Goal: Check status: Check status

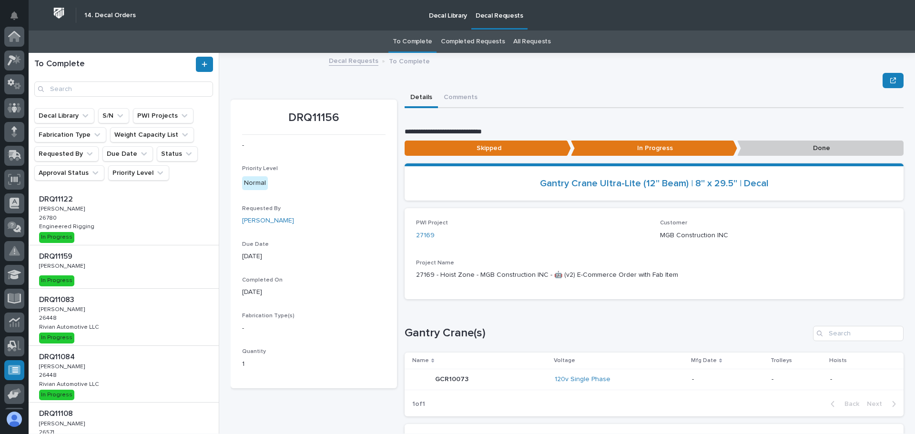
scroll to position [118, 0]
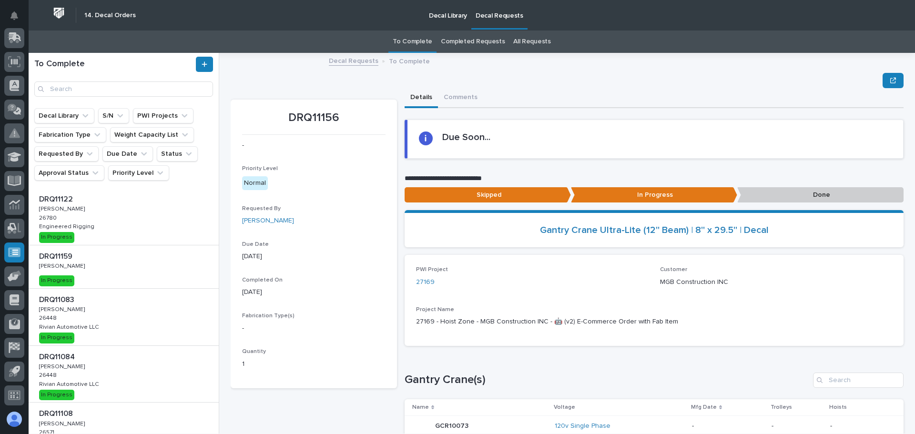
click at [151, 321] on div "DRQ11083 DRQ11083 [PERSON_NAME] [PERSON_NAME] 26448 26448 Rivian Automotive LLC…" at bounding box center [124, 317] width 190 height 57
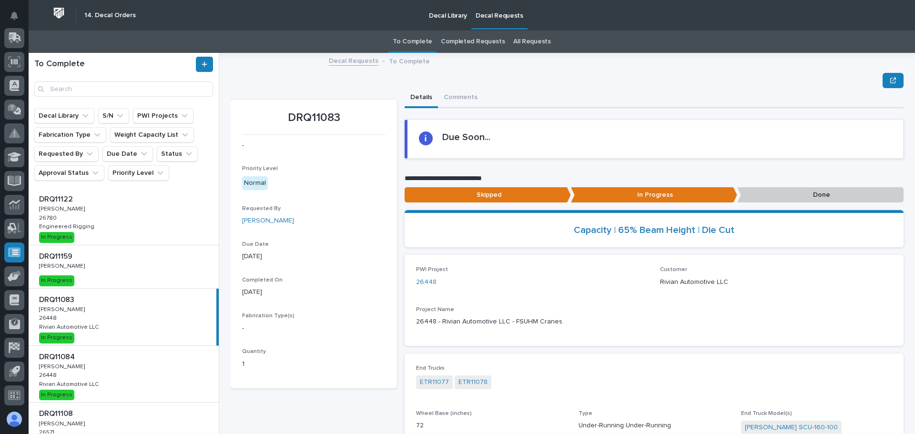
click at [809, 192] on p "Done" at bounding box center [820, 195] width 166 height 16
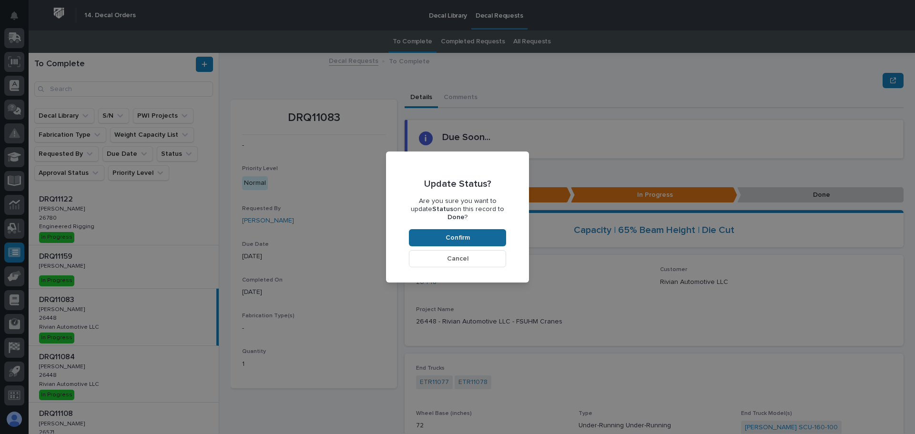
click at [451, 233] on span "Confirm" at bounding box center [457, 237] width 24 height 9
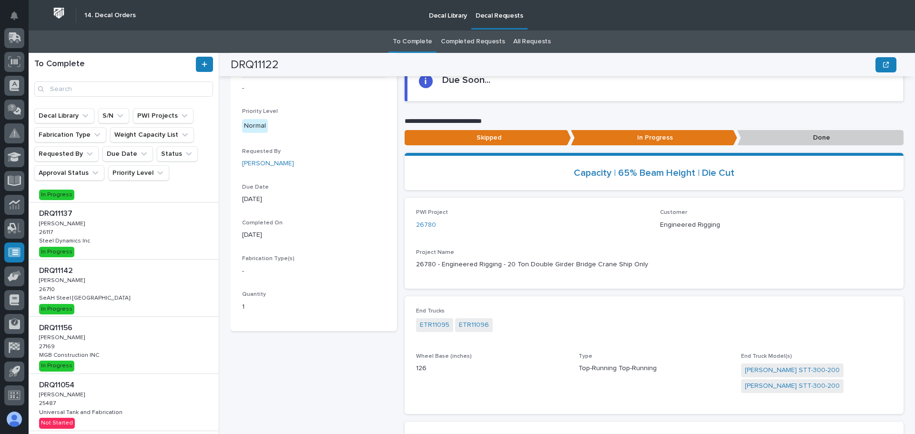
scroll to position [238, 0]
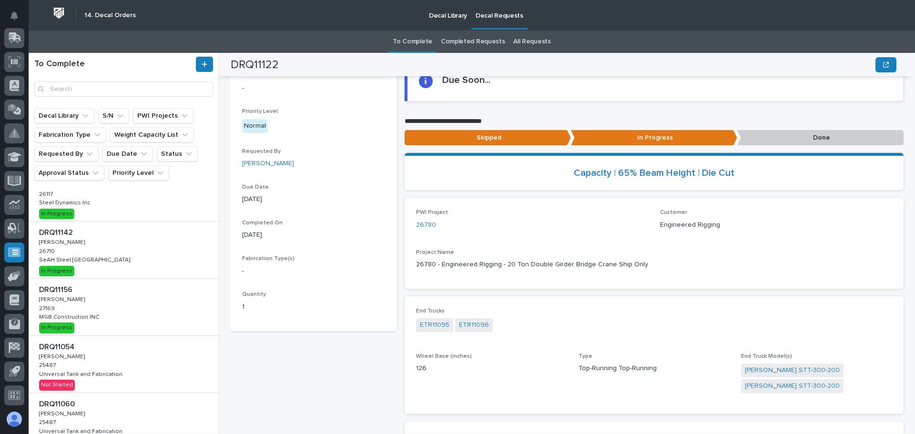
drag, startPoint x: 133, startPoint y: 312, endPoint x: 144, endPoint y: 312, distance: 11.0
click at [133, 312] on div "DRQ11156 DRQ11156 [PERSON_NAME] [PERSON_NAME] 27169 27169 MGB Construction INC …" at bounding box center [124, 307] width 190 height 57
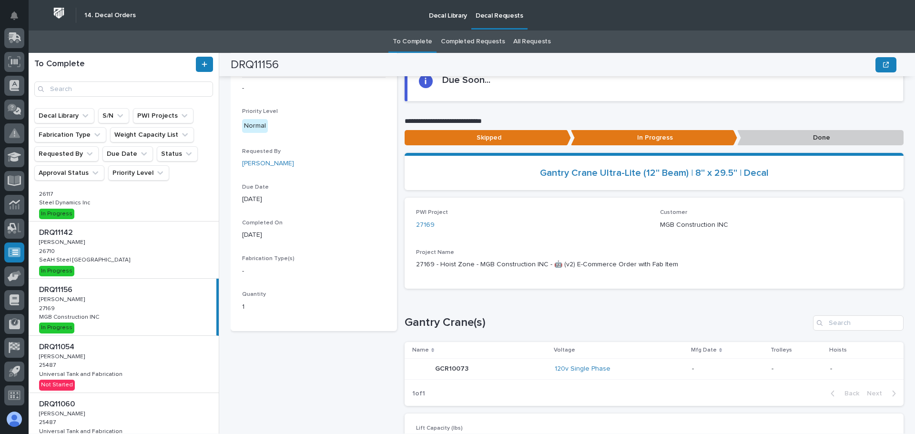
click at [786, 140] on p "Done" at bounding box center [820, 138] width 166 height 16
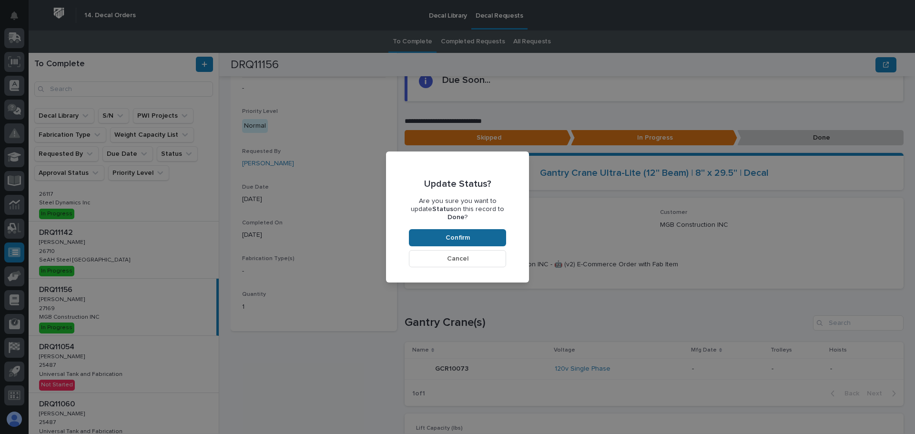
click at [460, 236] on span "Confirm" at bounding box center [457, 237] width 24 height 9
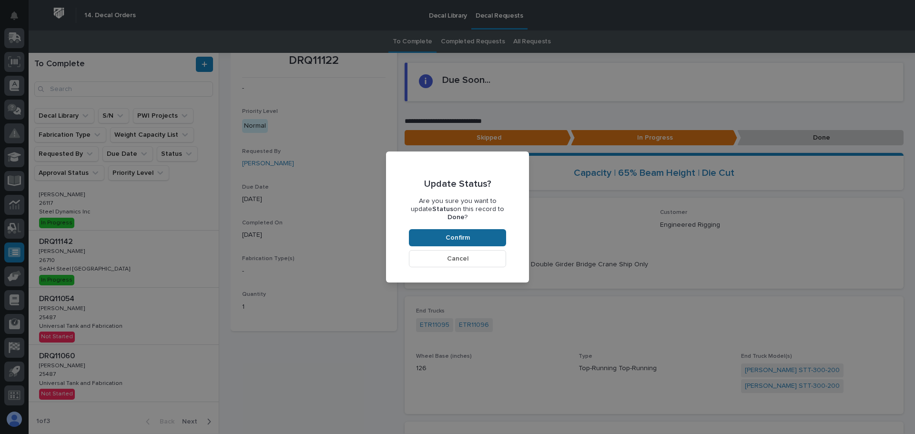
scroll to position [229, 0]
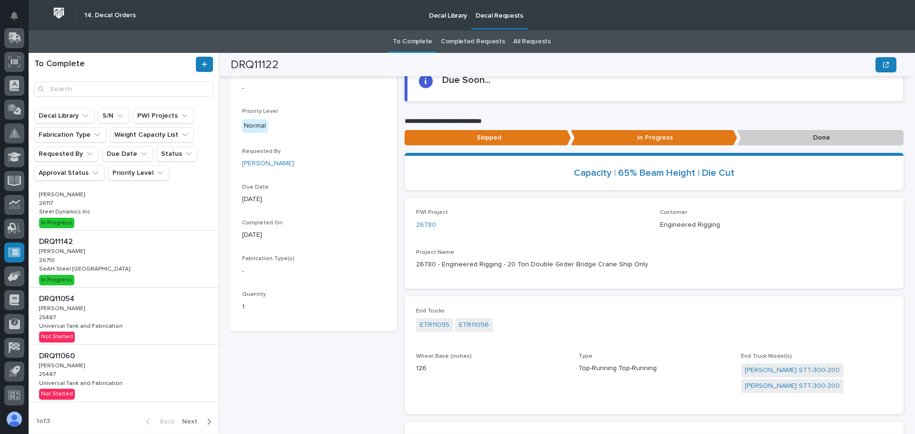
drag, startPoint x: 141, startPoint y: 270, endPoint x: 164, endPoint y: 265, distance: 24.4
click at [141, 270] on div "DRQ11142 DRQ11142 [PERSON_NAME] [PERSON_NAME] 26710 26710 SeAH Steel USA SeAH S…" at bounding box center [124, 259] width 190 height 57
click at [760, 142] on p "Done" at bounding box center [820, 138] width 166 height 16
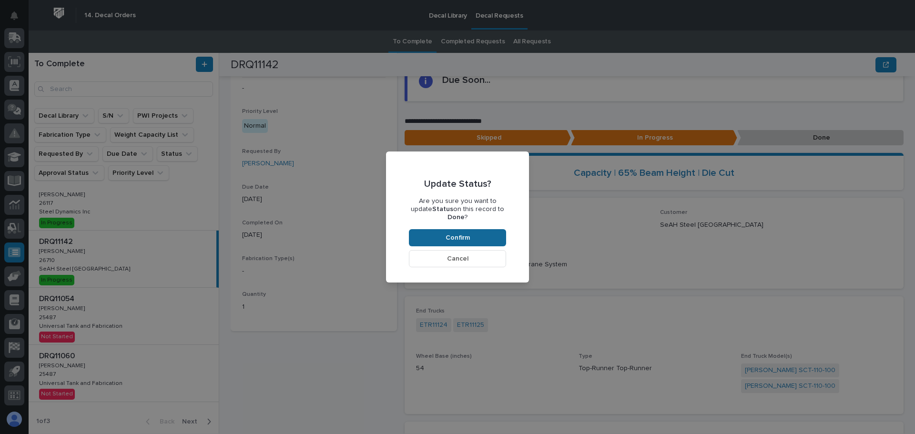
click at [482, 232] on button "Confirm" at bounding box center [457, 237] width 97 height 17
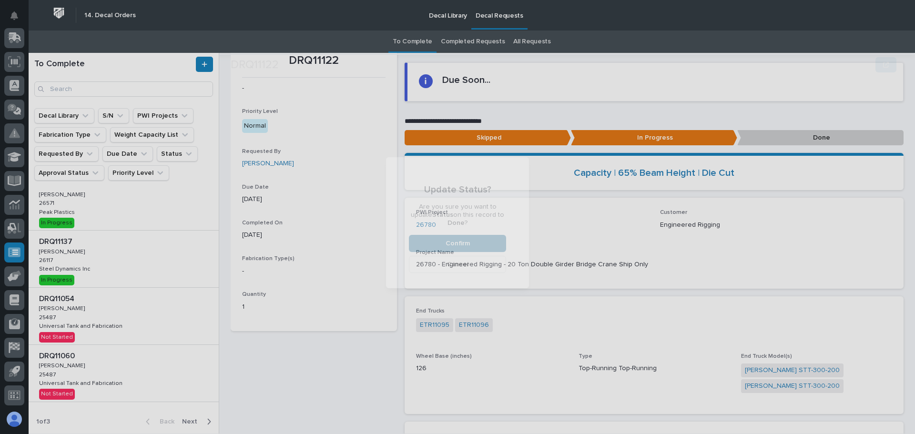
scroll to position [172, 0]
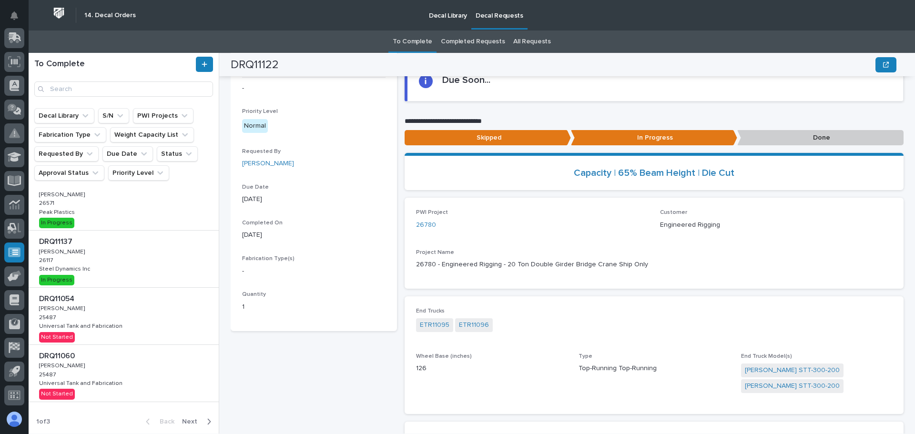
click at [111, 221] on div "DRQ11108 DRQ11108 [PERSON_NAME] [PERSON_NAME] 26571 26571 Peak Plastics Peak Pl…" at bounding box center [124, 202] width 190 height 57
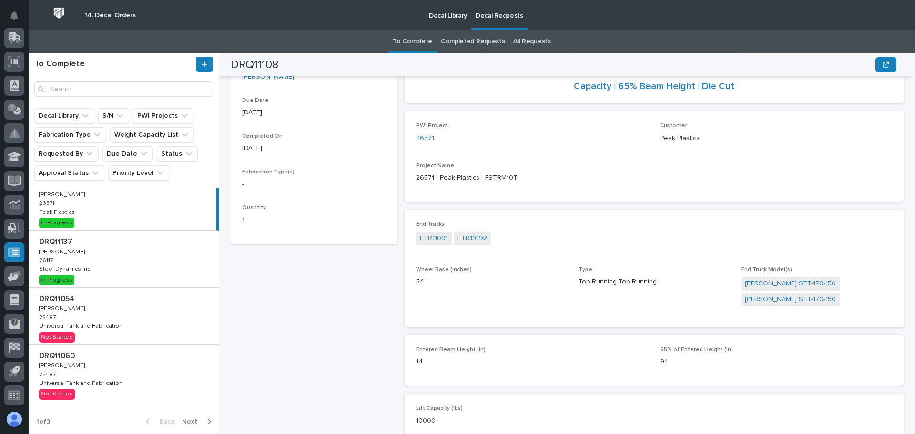
scroll to position [139, 0]
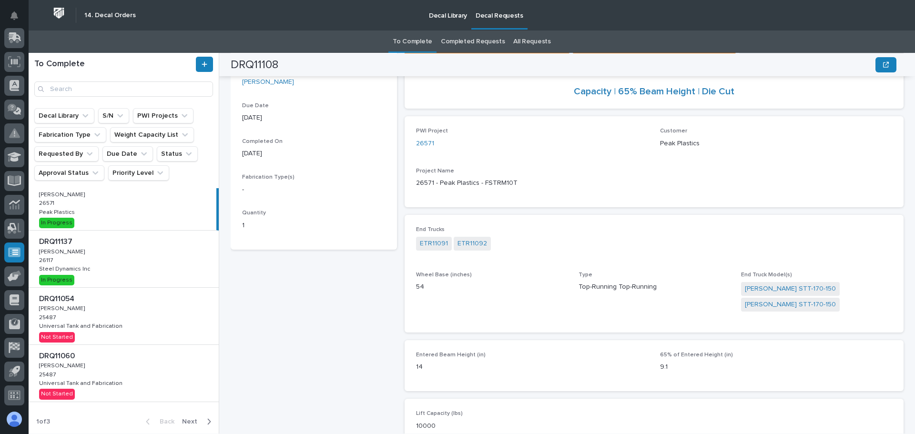
click at [132, 224] on div "DRQ11108 DRQ11108 [PERSON_NAME] [PERSON_NAME] 26571 26571 Peak Plastics Peak Pl…" at bounding box center [123, 202] width 188 height 57
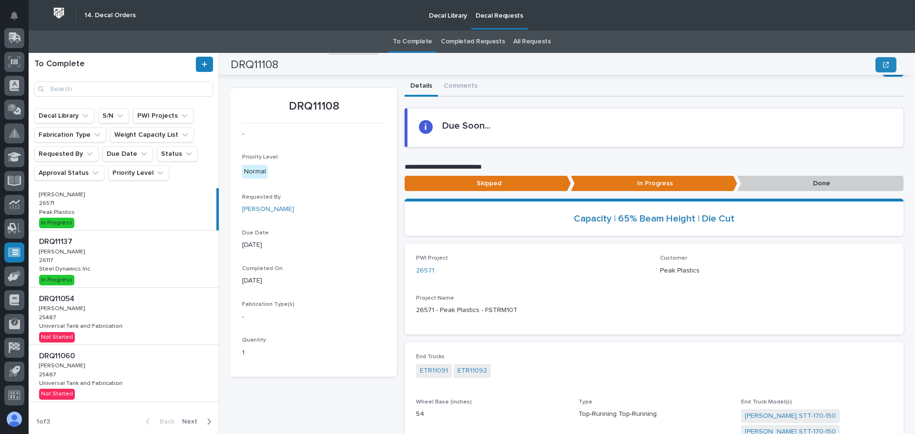
scroll to position [0, 0]
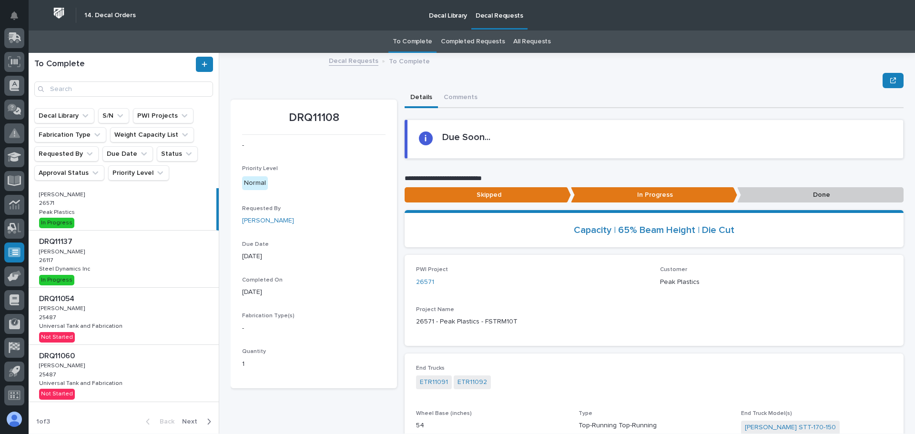
click at [795, 192] on p "Done" at bounding box center [820, 195] width 166 height 16
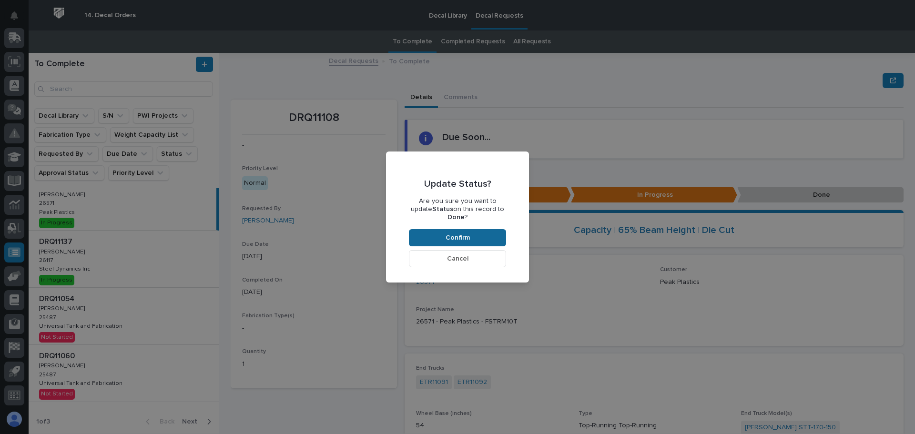
click at [481, 237] on button "Confirm" at bounding box center [457, 237] width 97 height 17
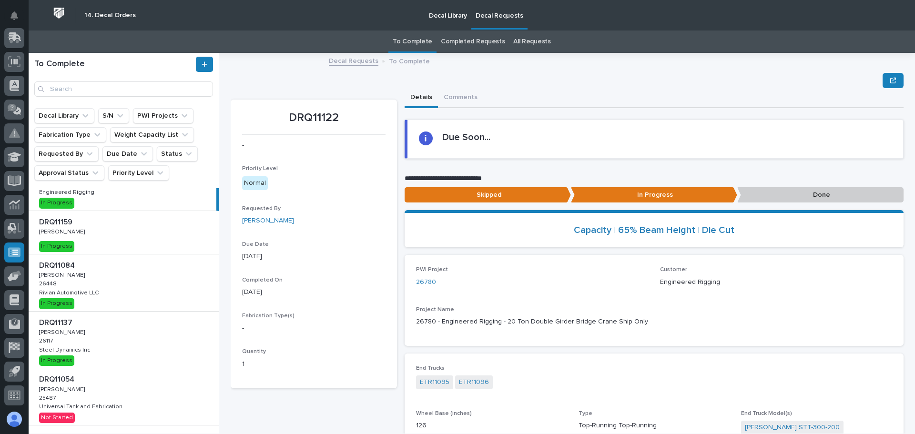
scroll to position [20, 0]
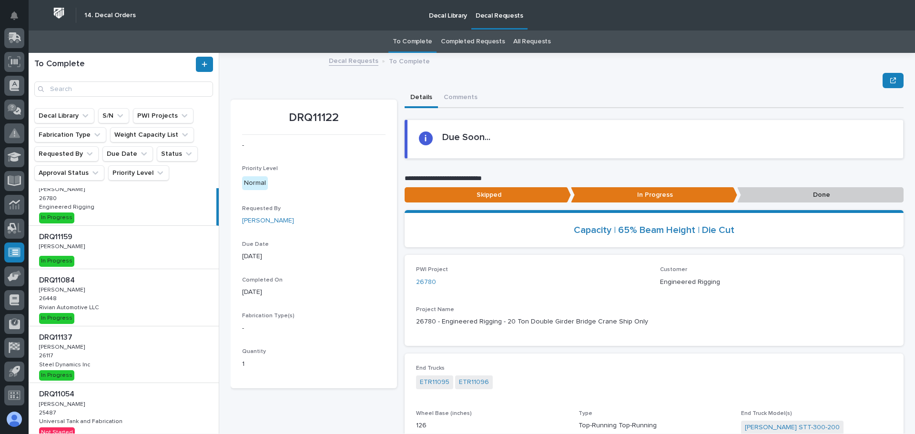
click at [127, 310] on div "DRQ11084 DRQ11084 [PERSON_NAME] [PERSON_NAME] 26448 26448 Rivian Automotive LLC…" at bounding box center [124, 297] width 190 height 57
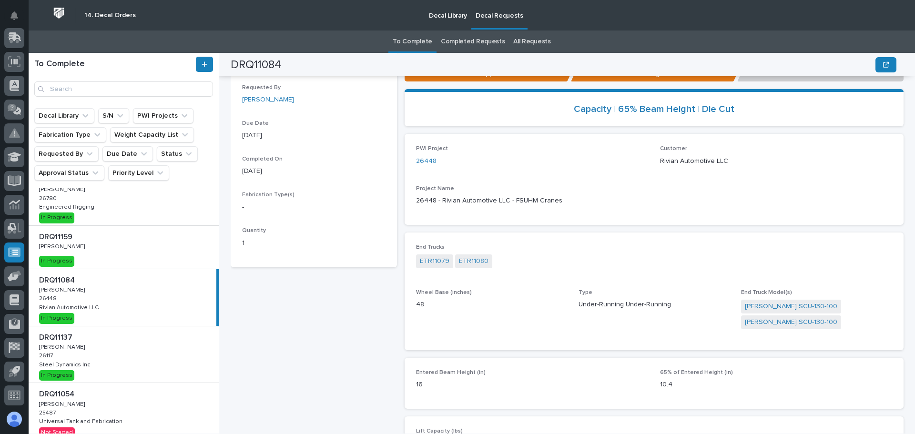
scroll to position [91, 0]
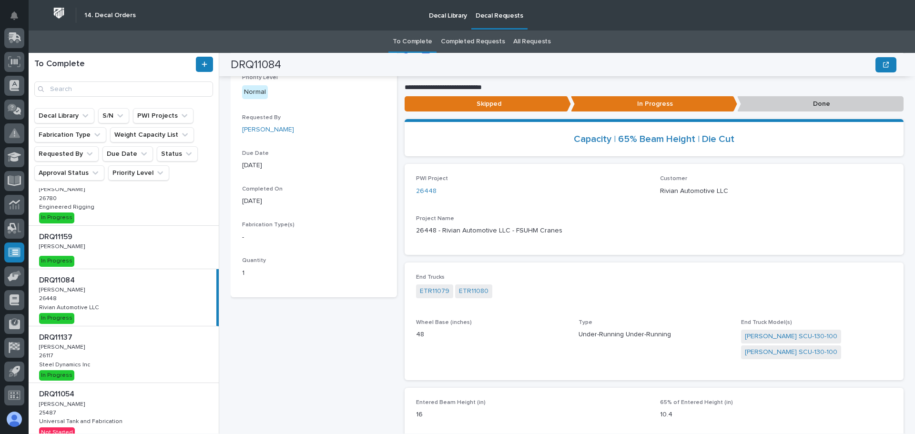
click at [133, 305] on div "DRQ11084 DRQ11084 [PERSON_NAME] [PERSON_NAME] 26448 26448 Rivian Automotive LLC…" at bounding box center [123, 297] width 188 height 57
click at [773, 101] on p "Done" at bounding box center [820, 104] width 166 height 16
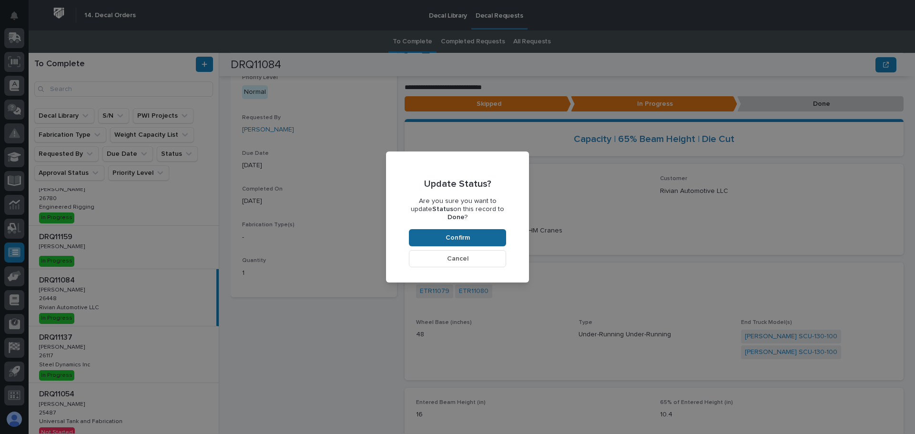
click at [486, 231] on button "Confirm" at bounding box center [457, 237] width 97 height 17
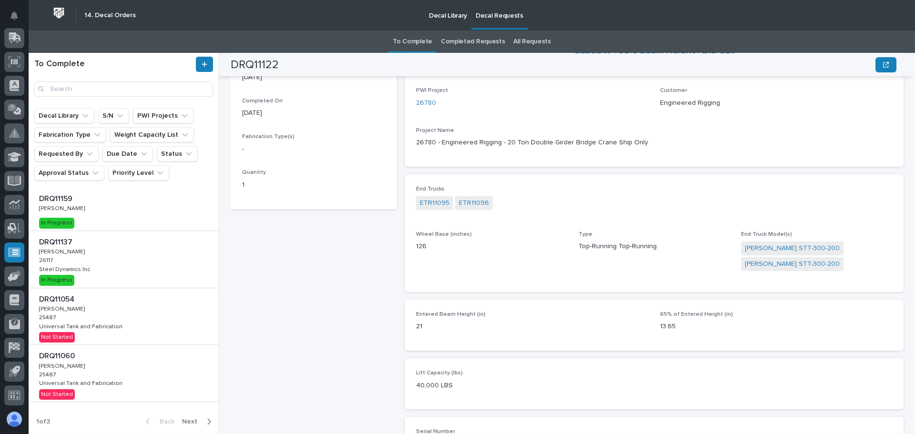
scroll to position [186, 0]
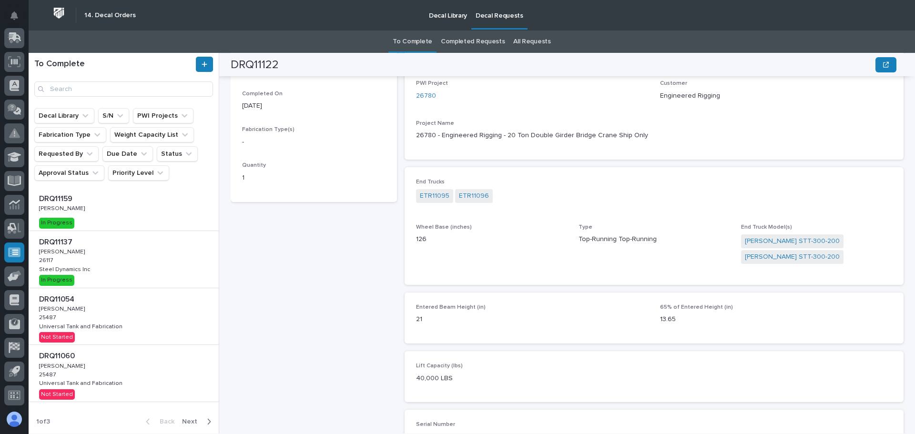
click at [193, 421] on span "Next" at bounding box center [192, 421] width 21 height 9
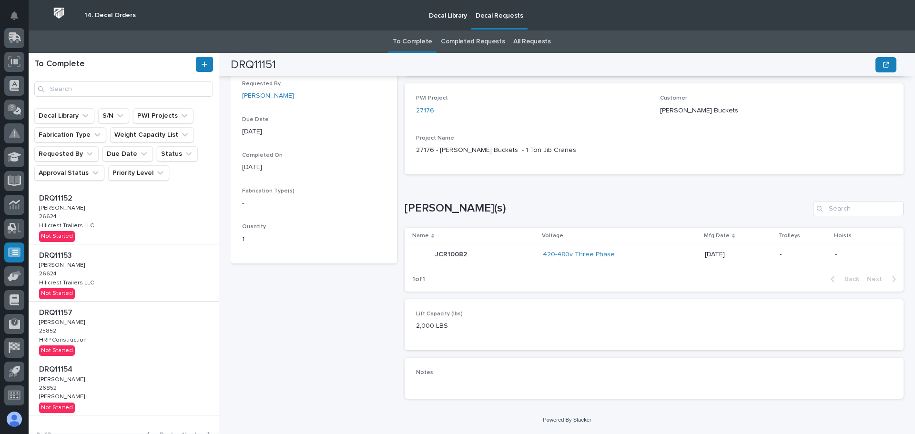
scroll to position [357, 0]
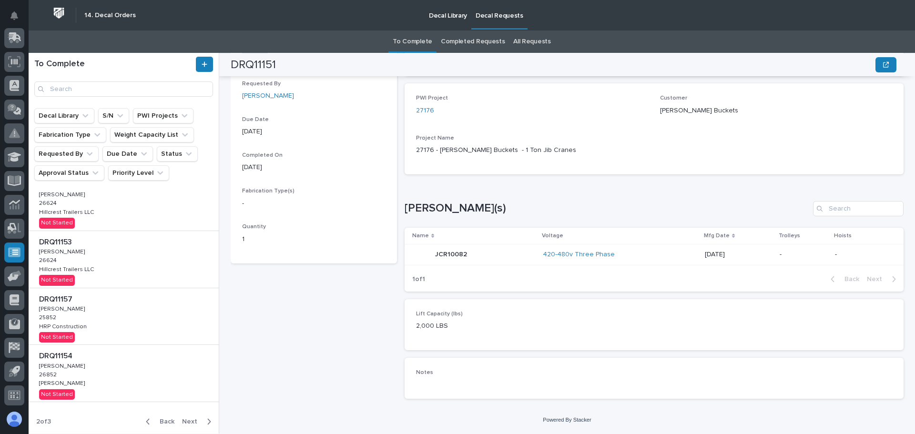
click at [188, 419] on span "Next" at bounding box center [192, 421] width 21 height 9
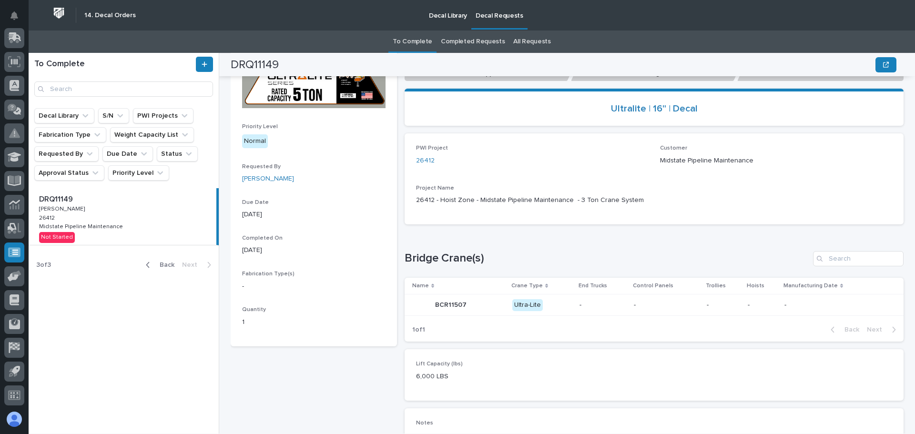
scroll to position [125, 0]
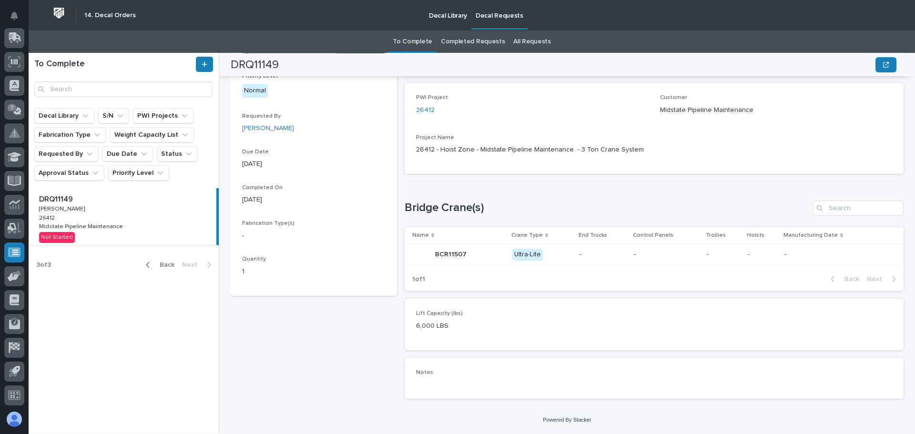
click at [150, 268] on icon "button" at bounding box center [148, 265] width 4 height 9
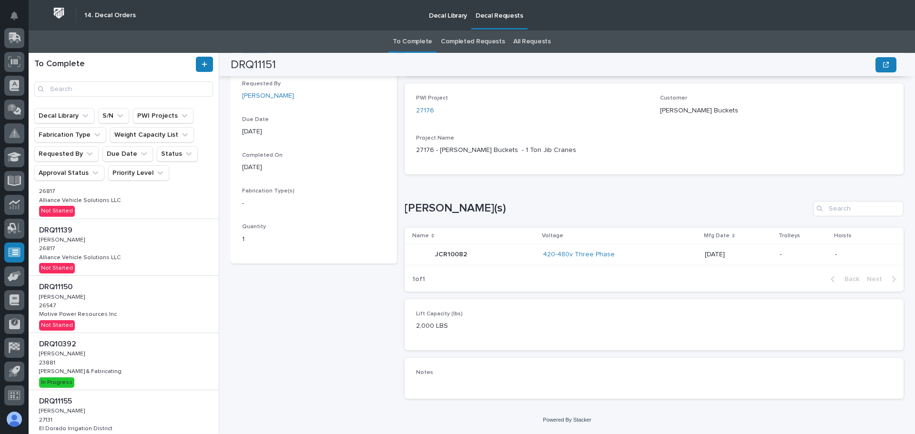
scroll to position [143, 0]
click at [148, 261] on div "DRQ11150 DRQ11150 [PERSON_NAME] [PERSON_NAME] 26547 26547 Motive Power Resource…" at bounding box center [124, 244] width 190 height 57
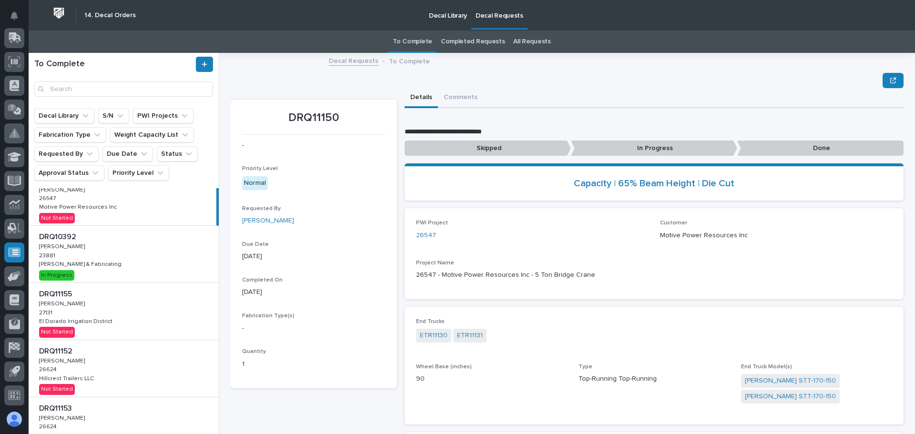
scroll to position [357, 0]
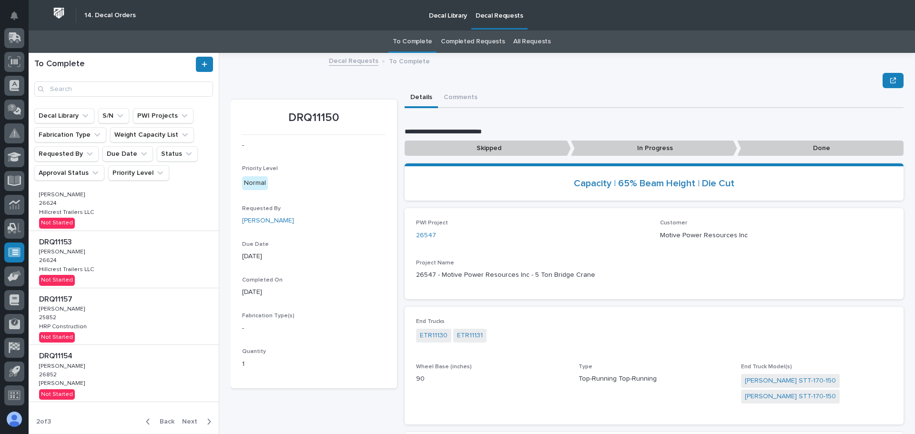
click at [161, 421] on span "Back" at bounding box center [164, 421] width 20 height 9
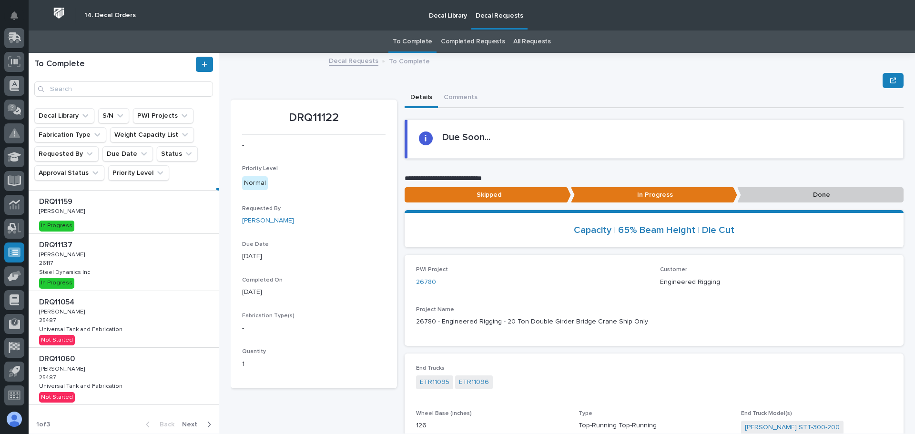
scroll to position [58, 0]
click at [203, 422] on div "button" at bounding box center [207, 421] width 8 height 9
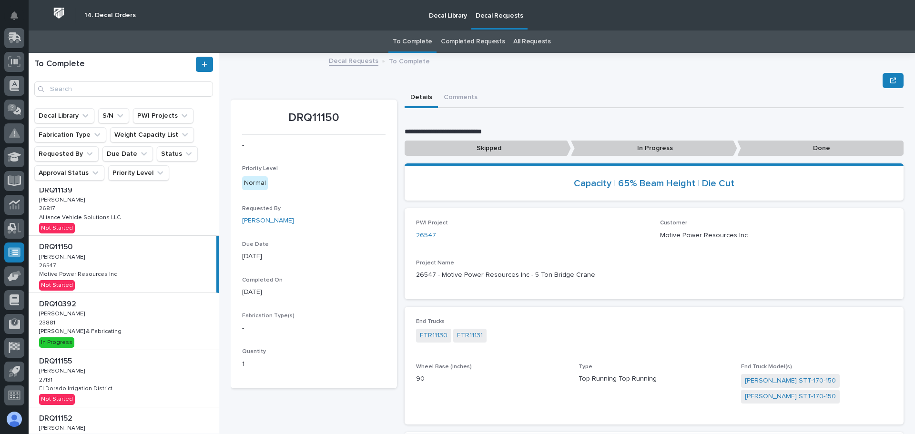
scroll to position [153, 0]
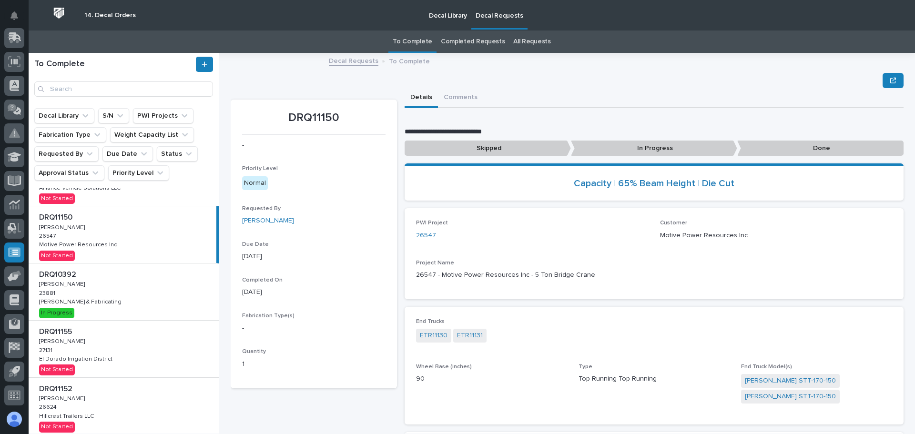
click at [152, 293] on div "DRQ10392 DRQ10392 [PERSON_NAME] [PERSON_NAME] 23881 23881 [PERSON_NAME] & Fabri…" at bounding box center [124, 291] width 190 height 57
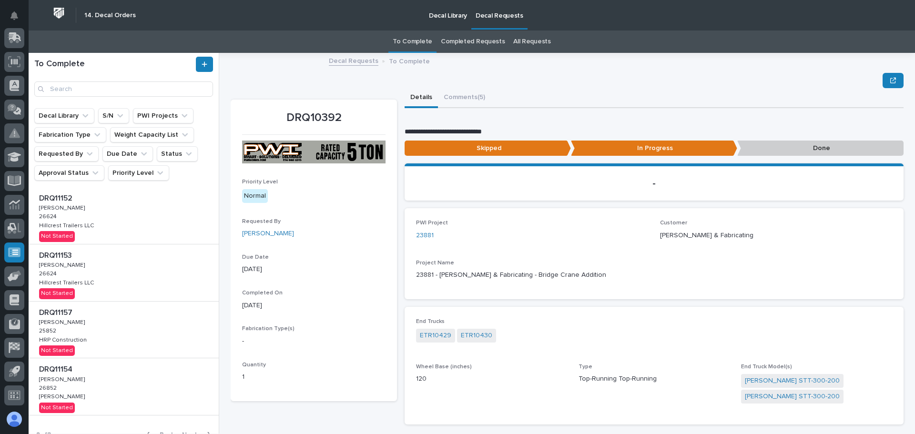
scroll to position [357, 0]
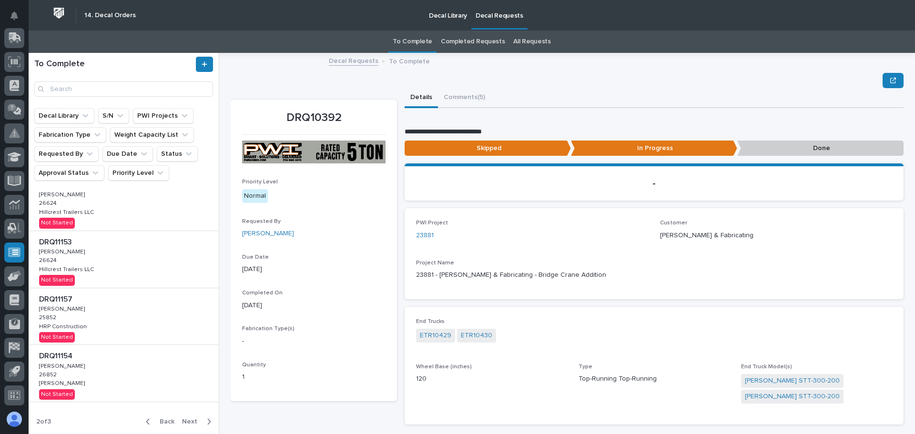
click at [207, 420] on icon "button" at bounding box center [209, 421] width 4 height 9
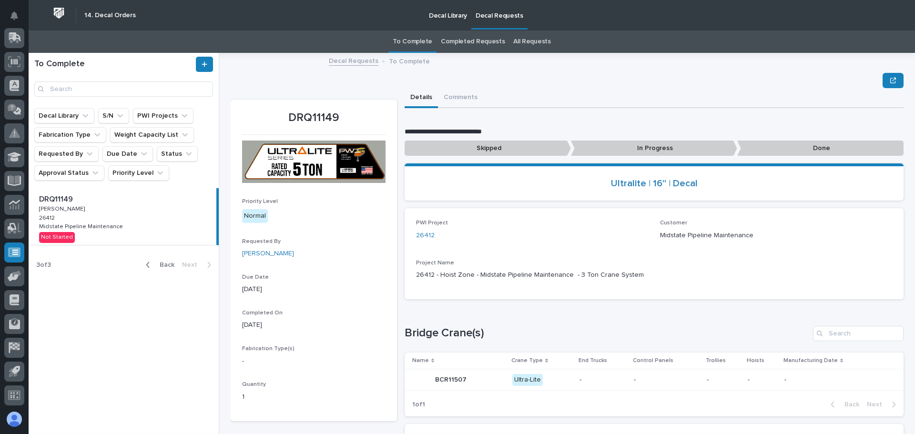
click at [151, 266] on div "button" at bounding box center [150, 265] width 8 height 9
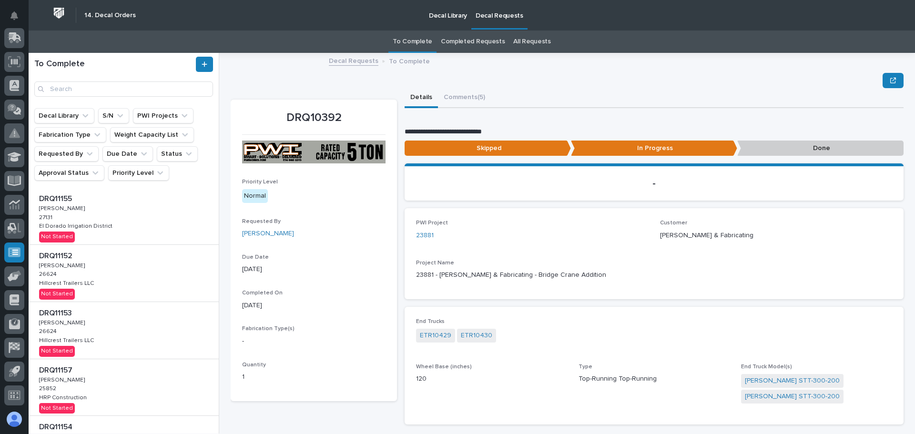
scroll to position [357, 0]
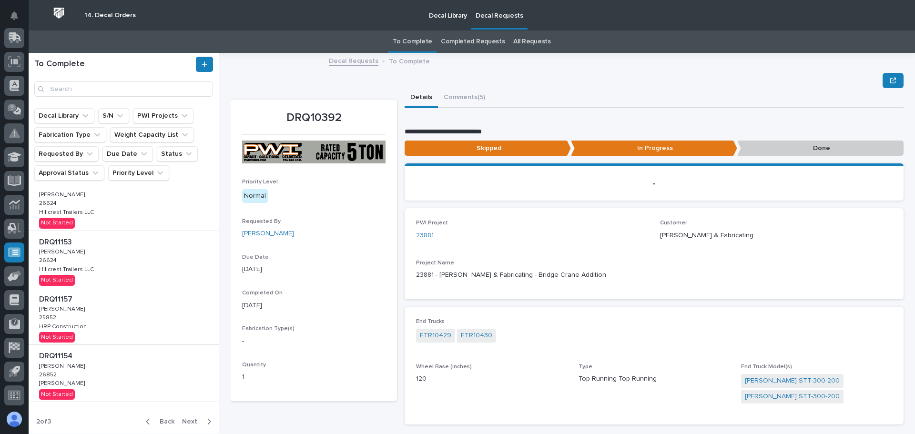
click at [146, 417] on icon "button" at bounding box center [148, 421] width 4 height 9
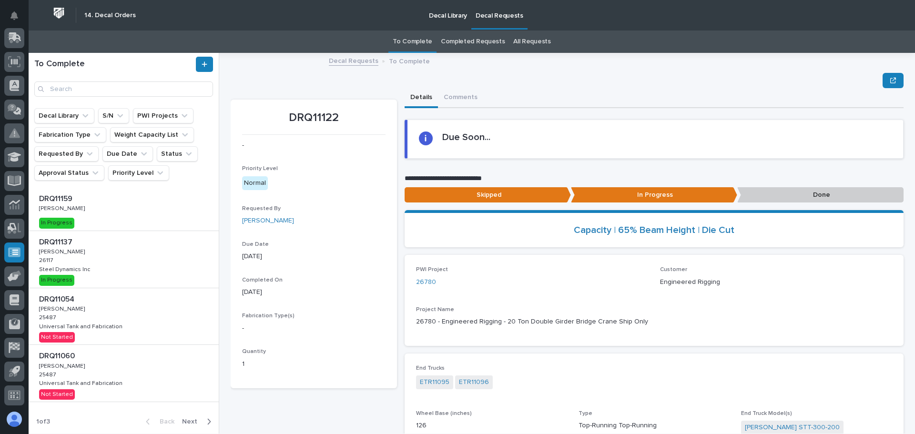
scroll to position [58, 0]
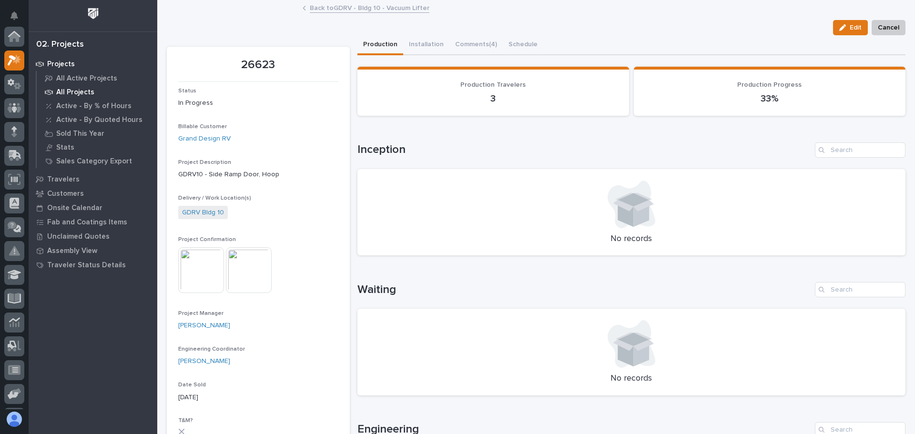
scroll to position [24, 0]
click at [62, 182] on p "Travelers" at bounding box center [63, 179] width 32 height 9
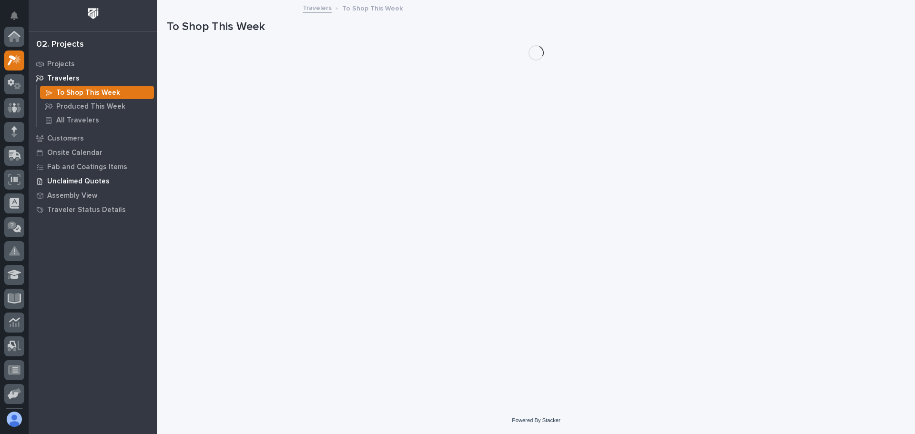
scroll to position [24, 0]
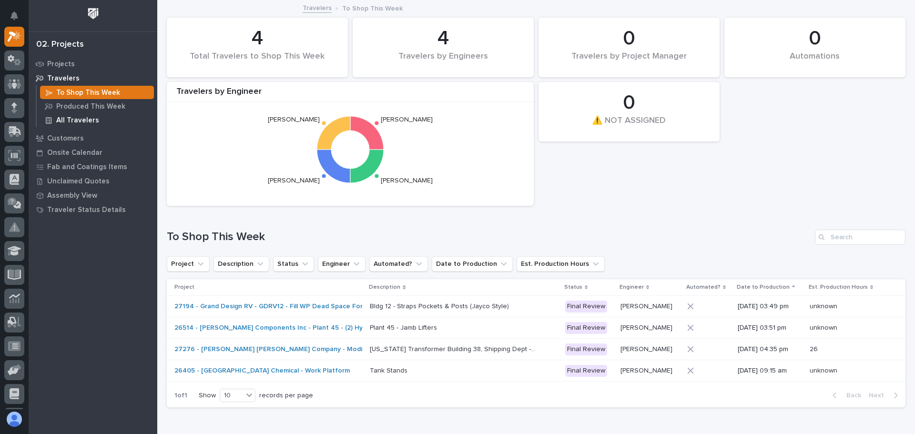
click at [80, 121] on p "All Travelers" at bounding box center [77, 120] width 43 height 9
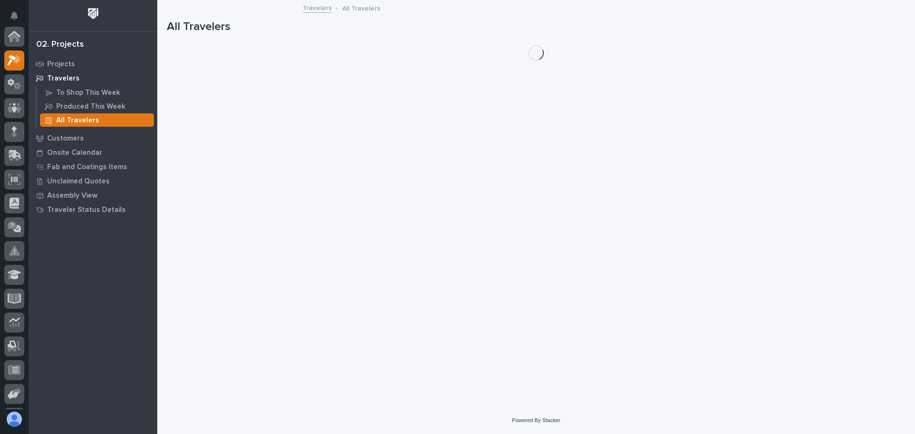
scroll to position [24, 0]
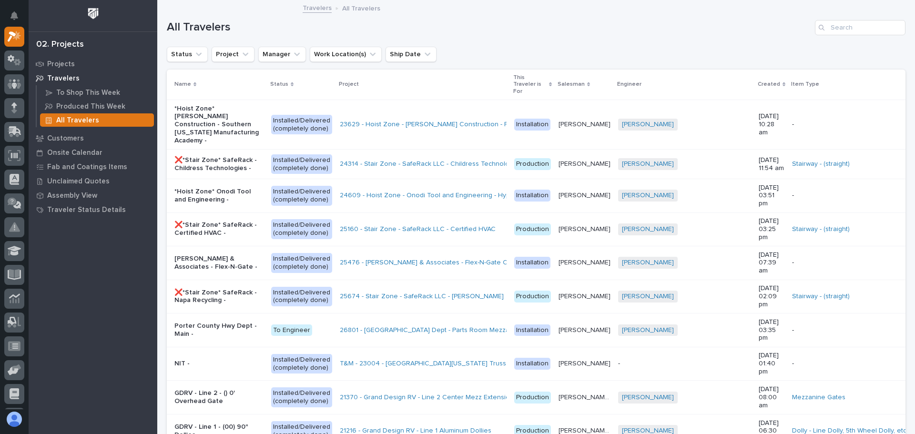
click at [822, 29] on div "Search" at bounding box center [822, 27] width 15 height 15
click at [862, 26] on input "Search" at bounding box center [860, 27] width 91 height 15
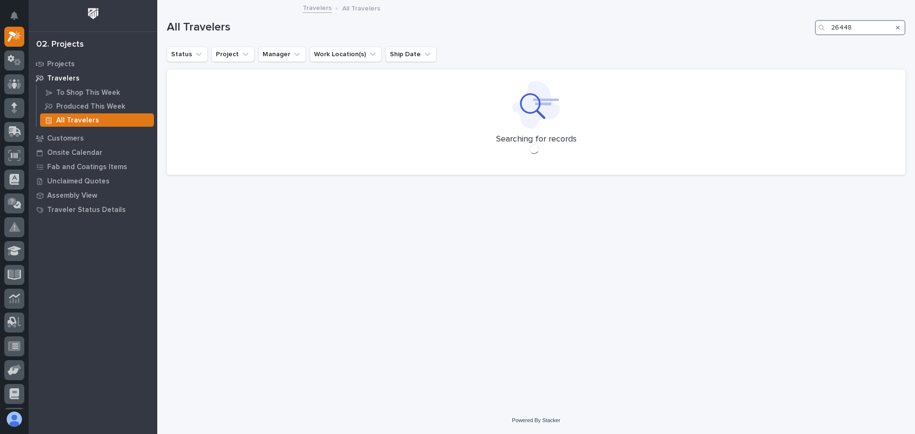
type input "26448"
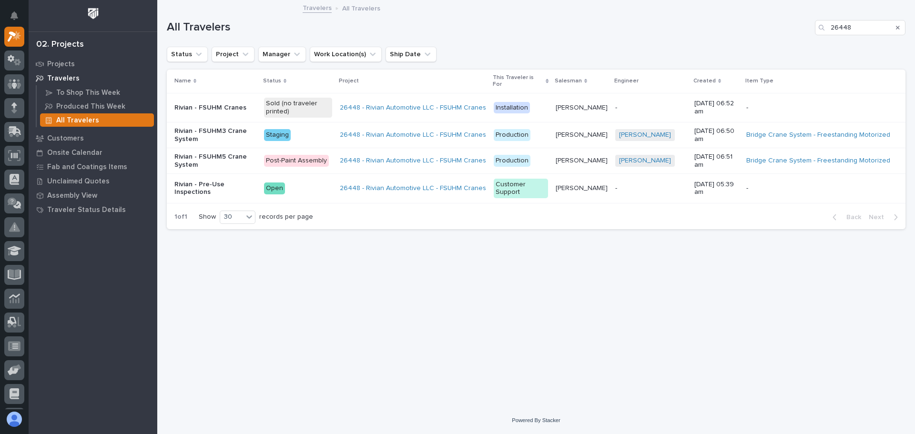
click at [317, 129] on p "Staging" at bounding box center [298, 135] width 68 height 12
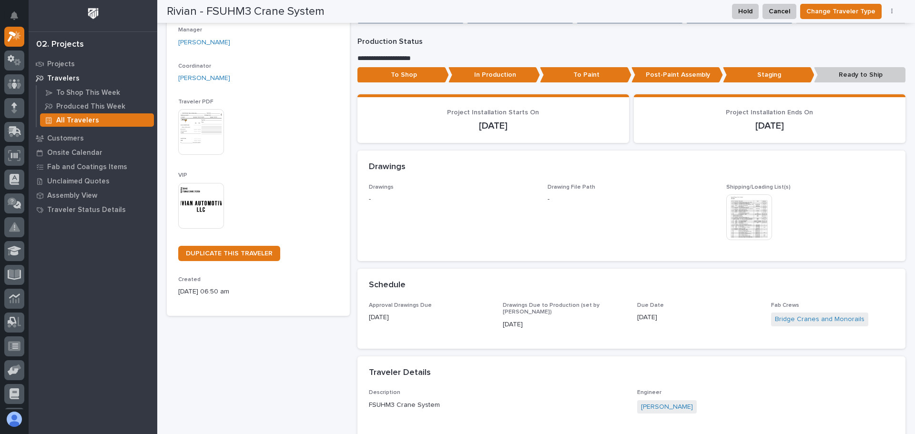
scroll to position [74, 0]
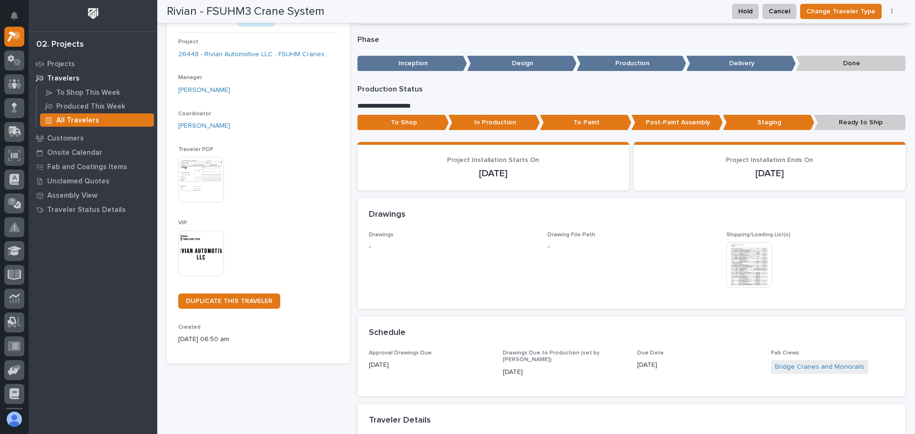
click at [197, 182] on img at bounding box center [201, 180] width 46 height 46
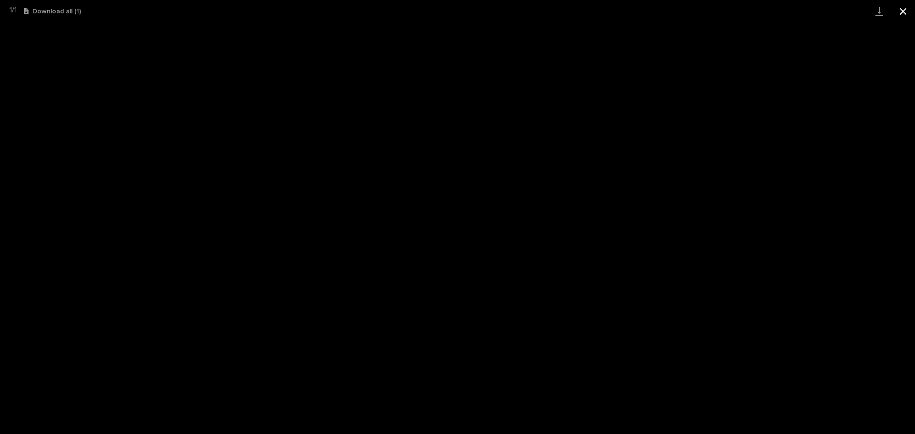
click at [902, 16] on button "Close gallery" at bounding box center [903, 11] width 24 height 22
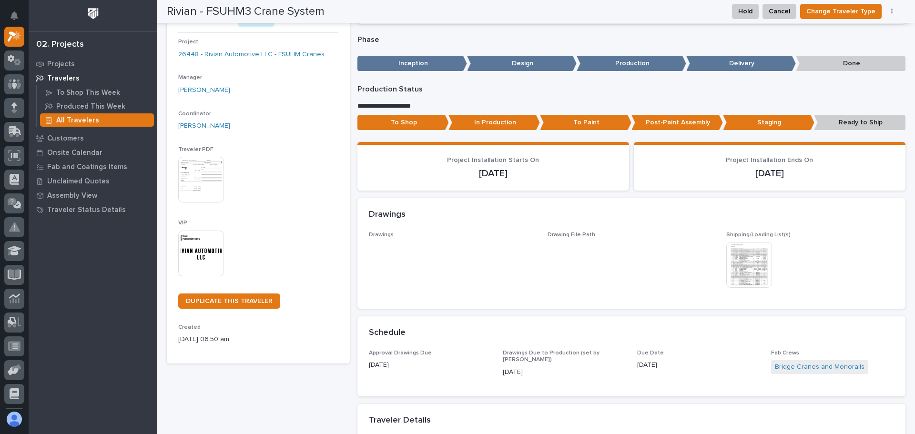
click at [211, 252] on img at bounding box center [201, 254] width 46 height 46
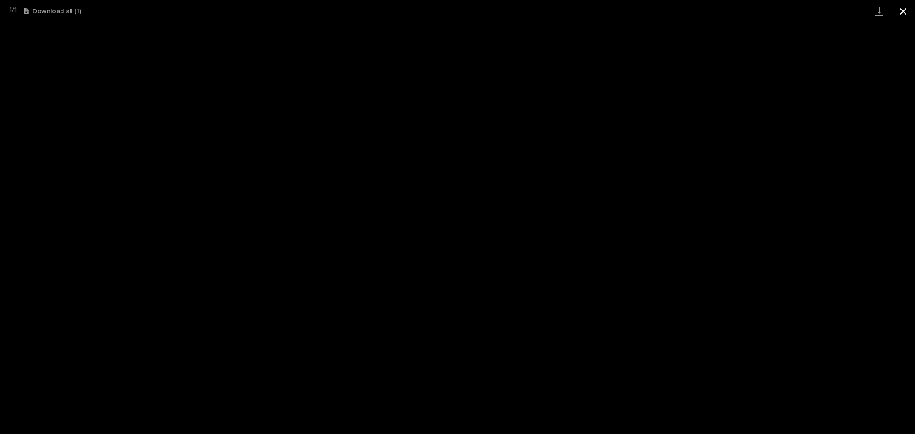
click at [906, 16] on button "Close gallery" at bounding box center [903, 11] width 24 height 22
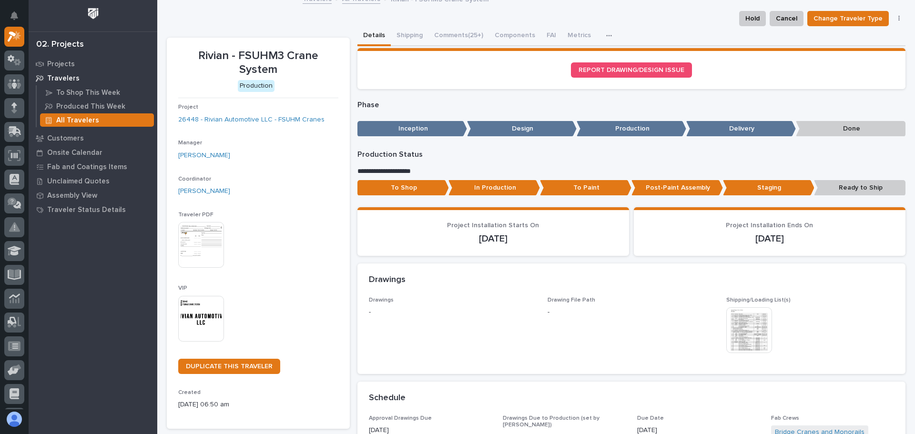
scroll to position [0, 0]
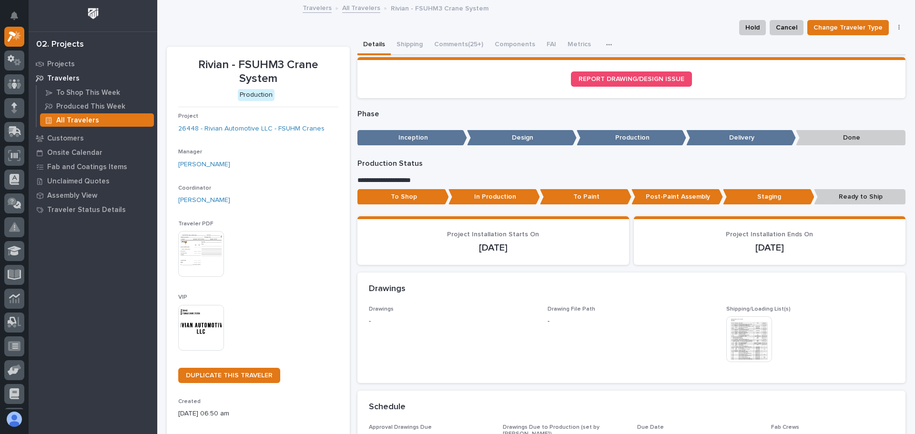
click at [363, 9] on link "All Travelers" at bounding box center [361, 7] width 38 height 11
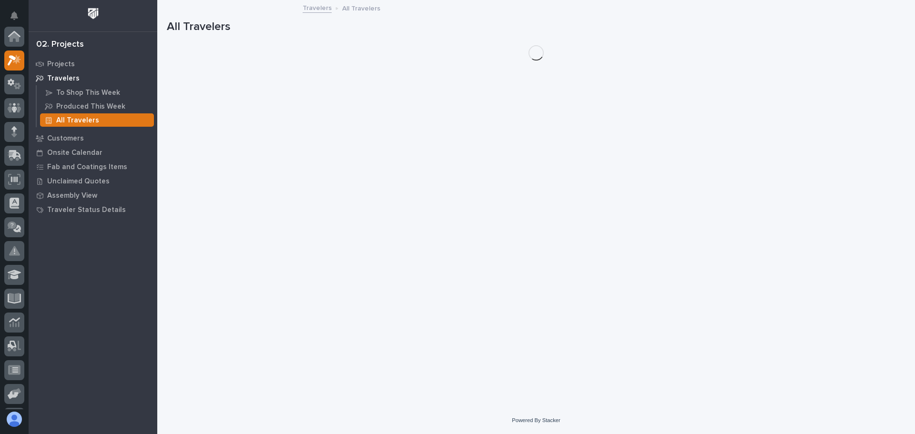
scroll to position [24, 0]
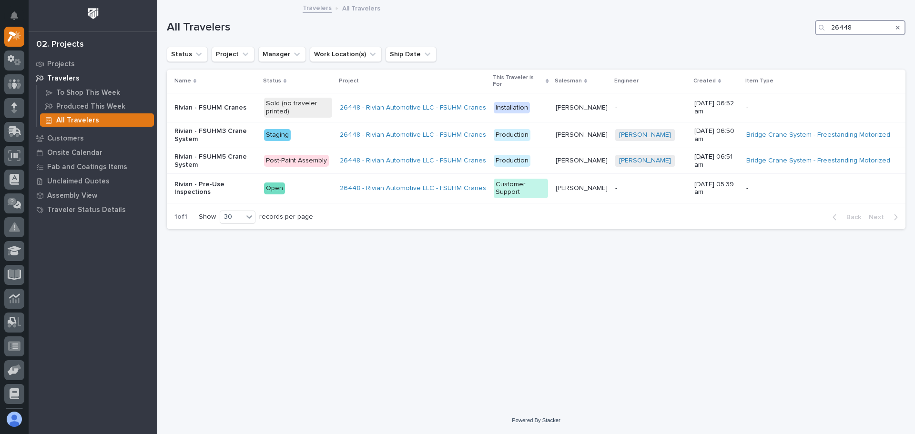
drag, startPoint x: 852, startPoint y: 27, endPoint x: 828, endPoint y: 27, distance: 24.3
click at [828, 27] on div "26448" at bounding box center [860, 27] width 91 height 15
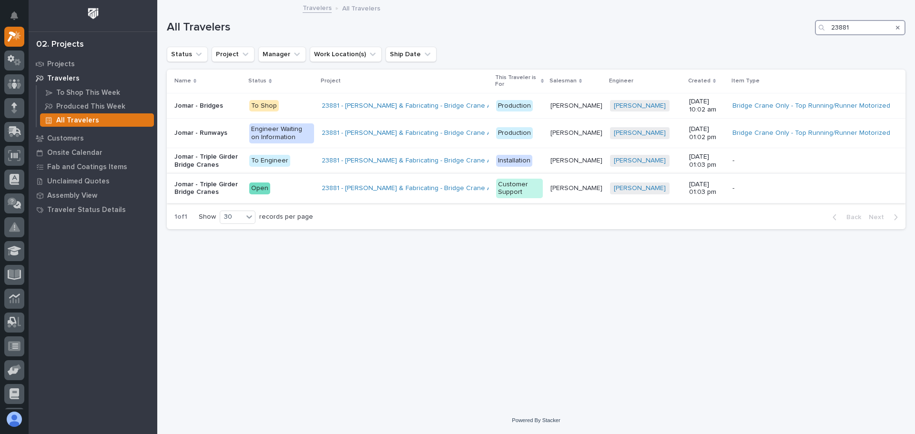
type input "23881"
click at [294, 191] on p "Open" at bounding box center [281, 188] width 65 height 12
